Goal: Information Seeking & Learning: Learn about a topic

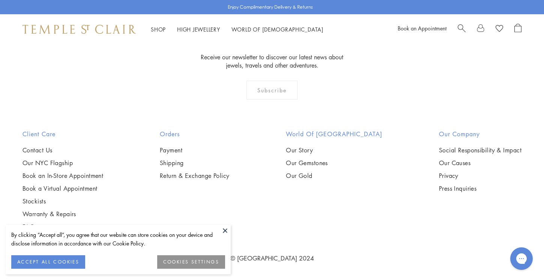
scroll to position [1327, 0]
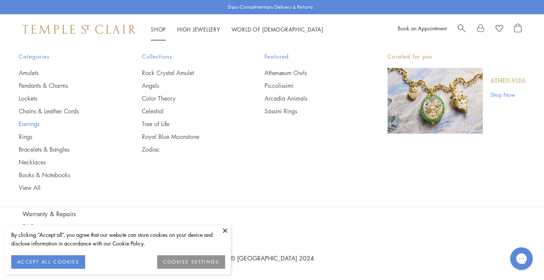
click at [35, 123] on link "Earrings" at bounding box center [65, 124] width 93 height 8
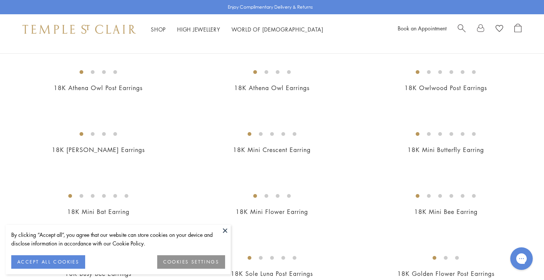
scroll to position [114, 0]
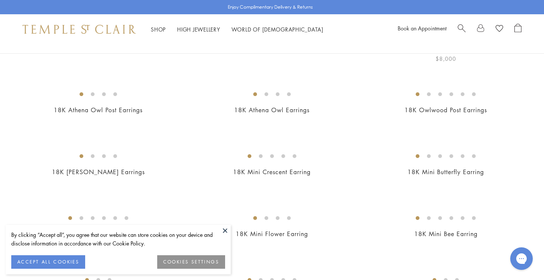
click at [0, 0] on img at bounding box center [0, 0] width 0 height 0
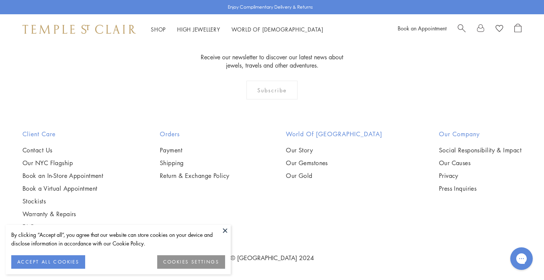
scroll to position [3810, 0]
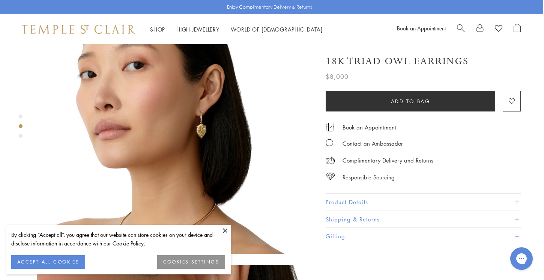
scroll to position [357, 0]
